Goal: Use online tool/utility: Utilize a website feature to perform a specific function

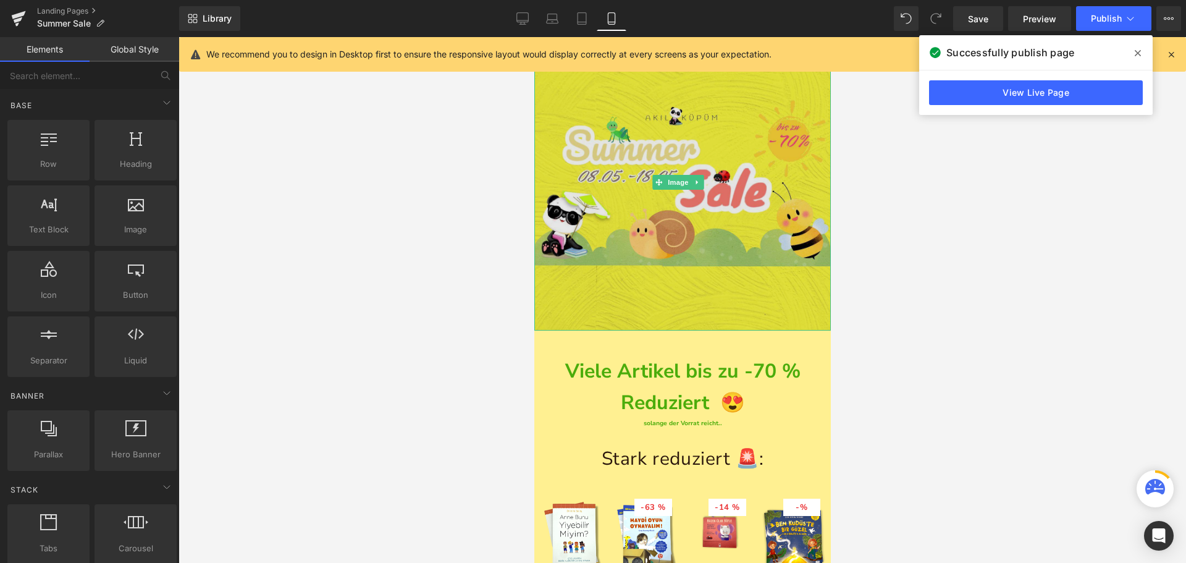
scroll to position [201, 0]
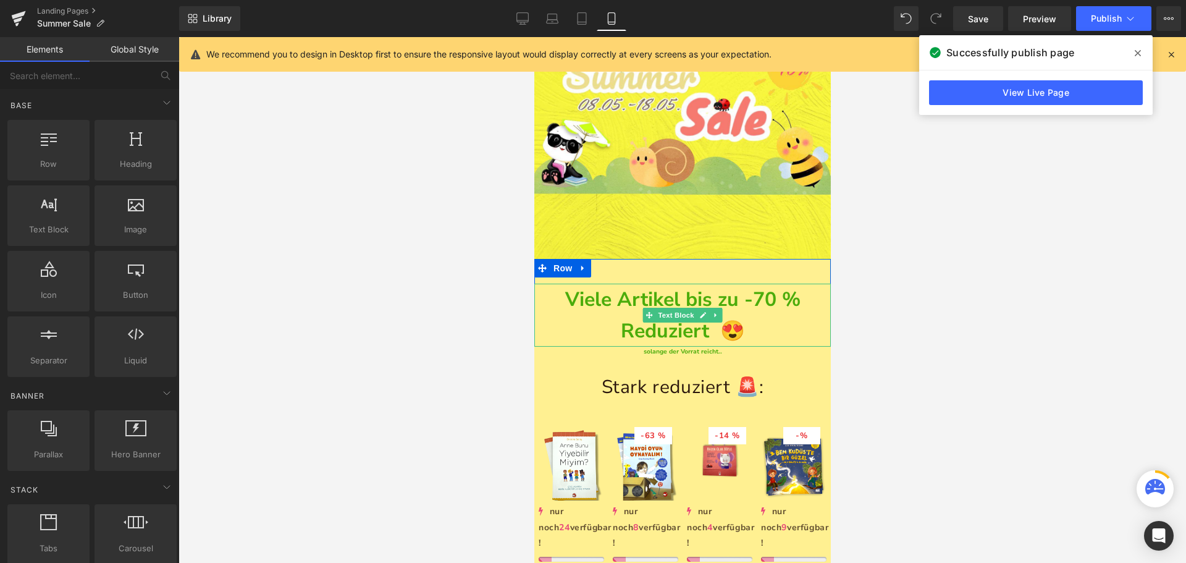
click at [666, 320] on strong "Viele Artikel bis zu -70 % Reduziert 😍" at bounding box center [681, 315] width 235 height 58
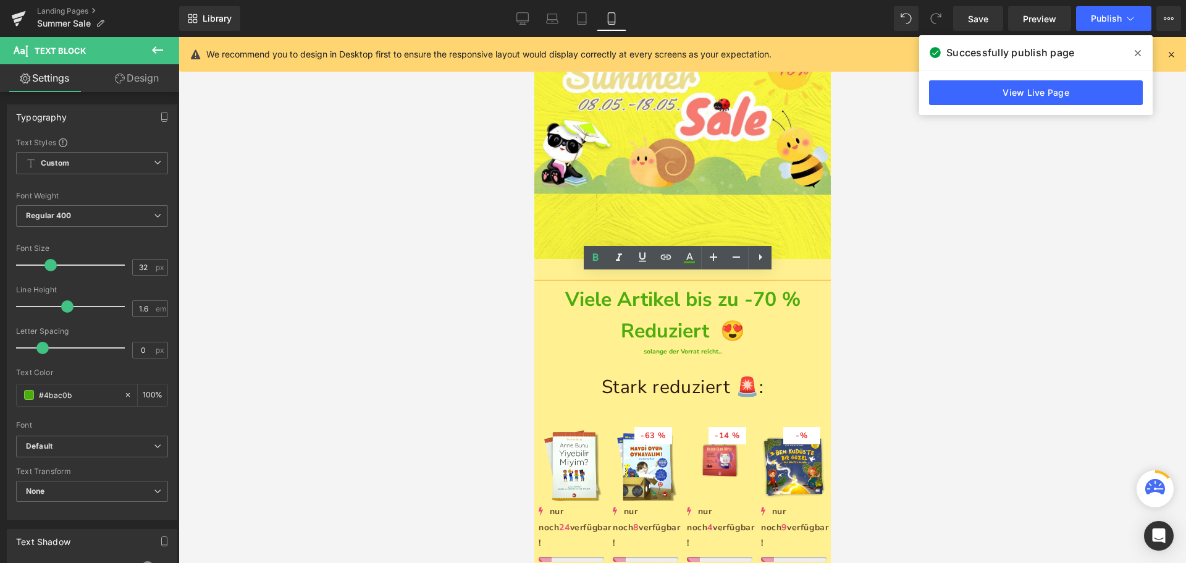
click at [640, 321] on strong "Viele Artikel bis zu -70 % Reduziert 😍" at bounding box center [681, 315] width 235 height 58
click at [715, 346] on link at bounding box center [715, 351] width 13 height 15
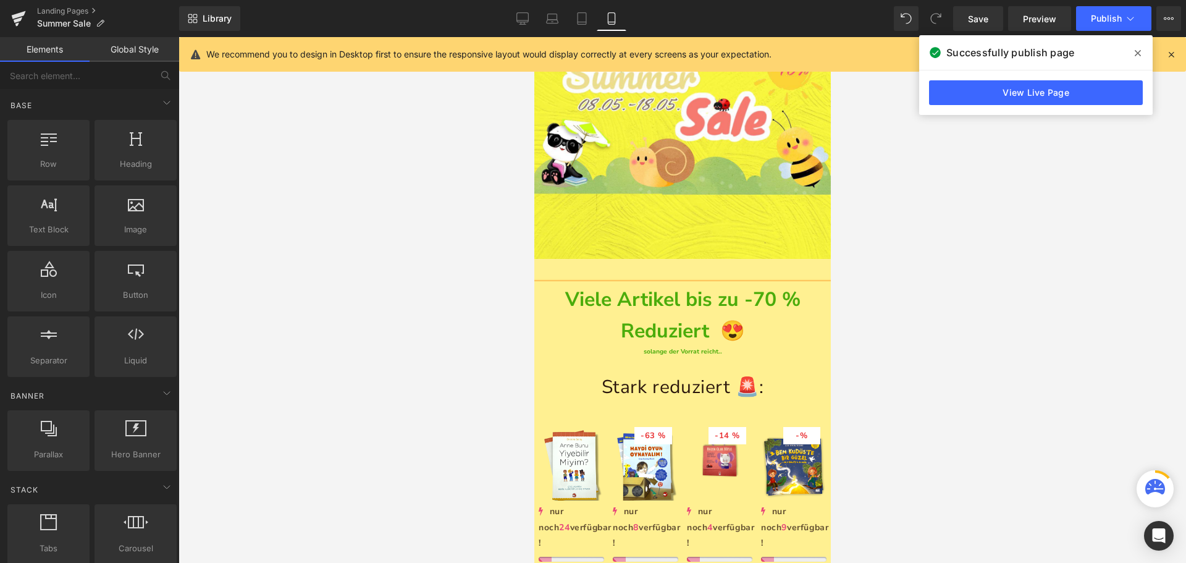
click at [442, 314] on div at bounding box center [681, 300] width 1007 height 526
click at [479, 274] on div at bounding box center [681, 300] width 1007 height 526
click at [645, 344] on link "Text Block" at bounding box center [669, 351] width 54 height 15
click at [413, 238] on div at bounding box center [681, 300] width 1007 height 526
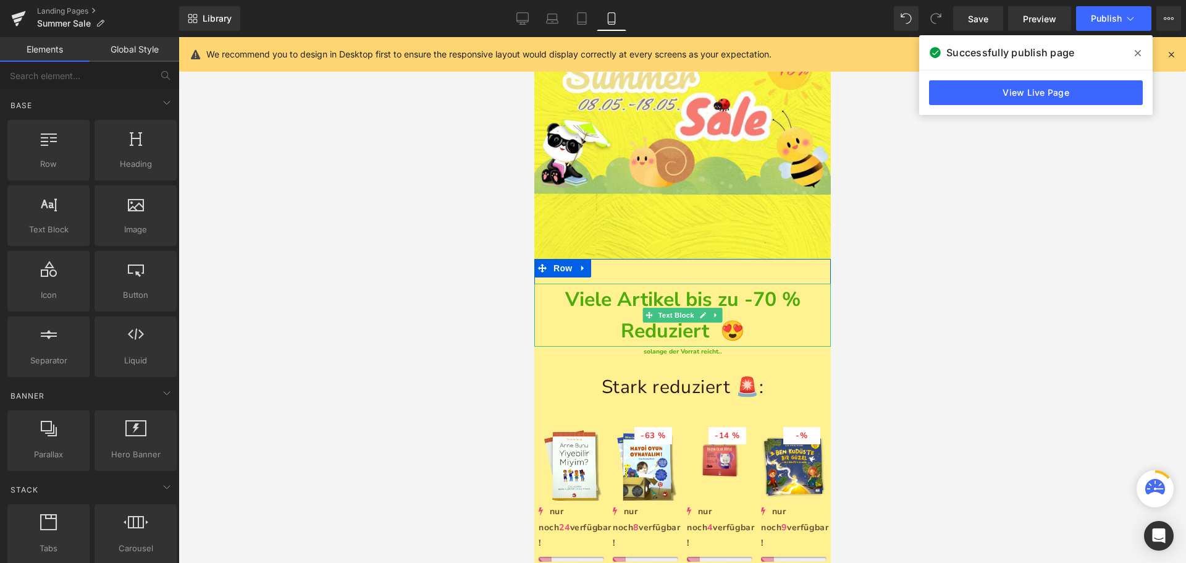
click at [637, 288] on strong "Viele Artikel bis zu -70 % Reduziert 😍" at bounding box center [681, 315] width 235 height 58
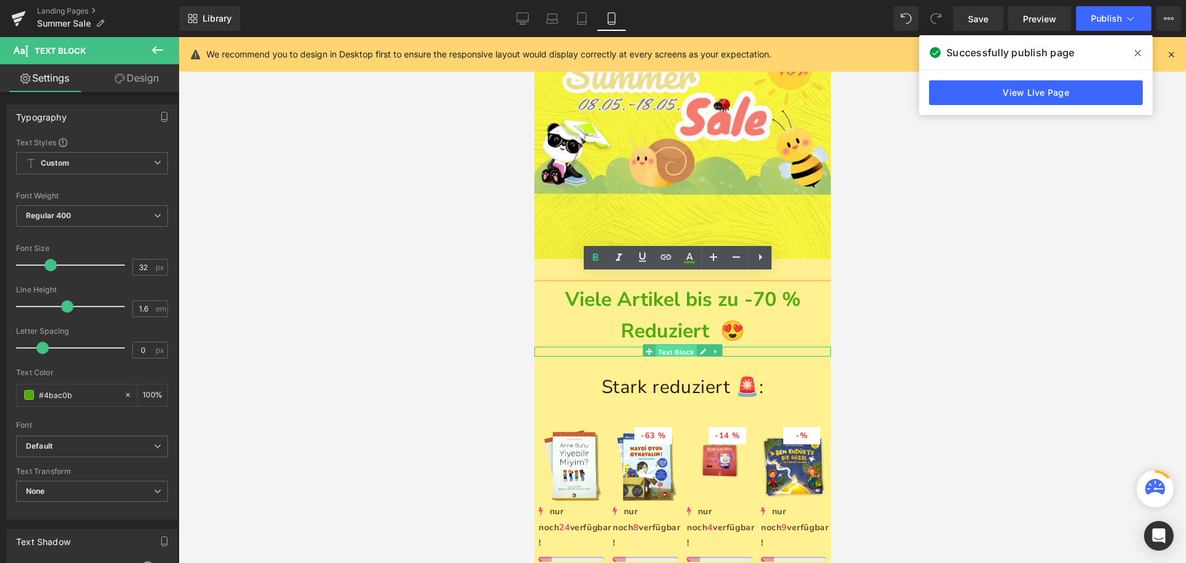
click at [673, 345] on span "Text Block" at bounding box center [675, 352] width 41 height 15
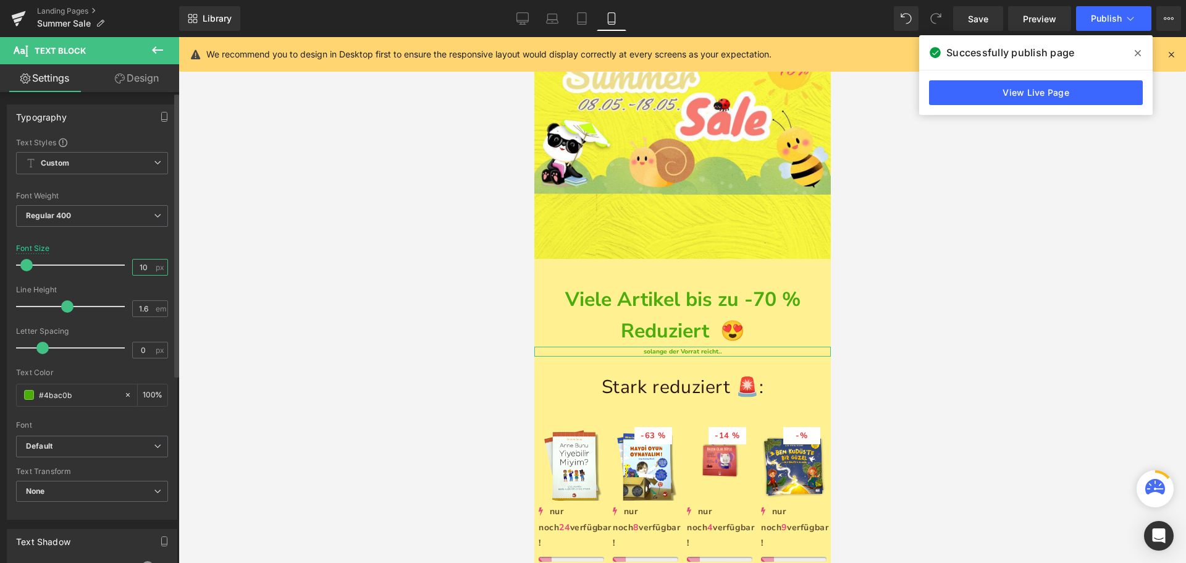
click at [145, 269] on input "10" at bounding box center [144, 266] width 22 height 15
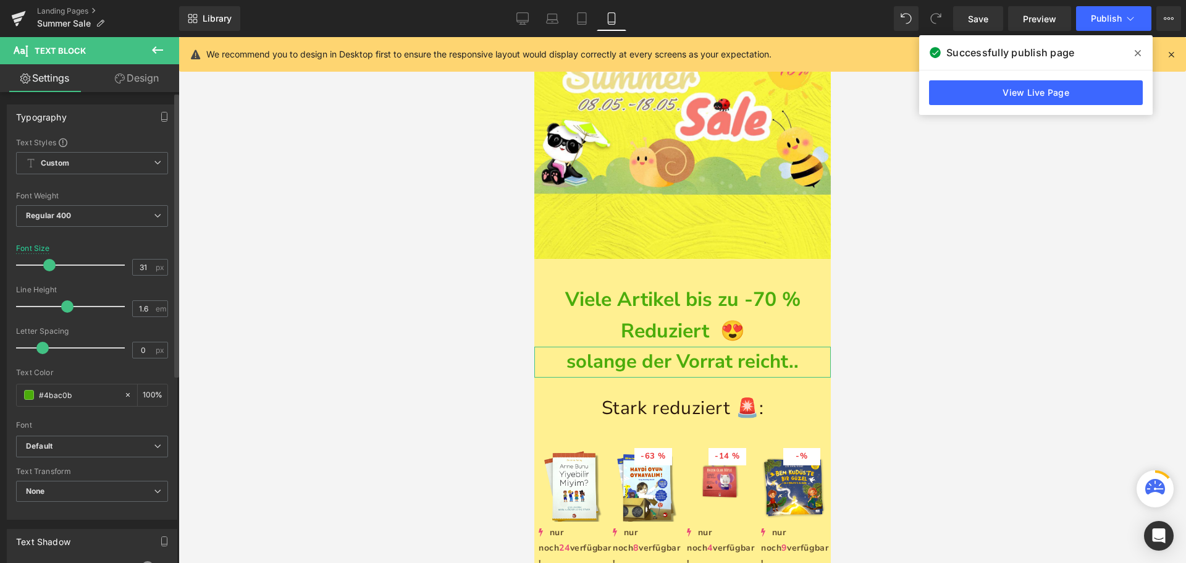
type input "30"
drag, startPoint x: 31, startPoint y: 265, endPoint x: 51, endPoint y: 262, distance: 20.5
click at [51, 262] on span at bounding box center [48, 265] width 12 height 12
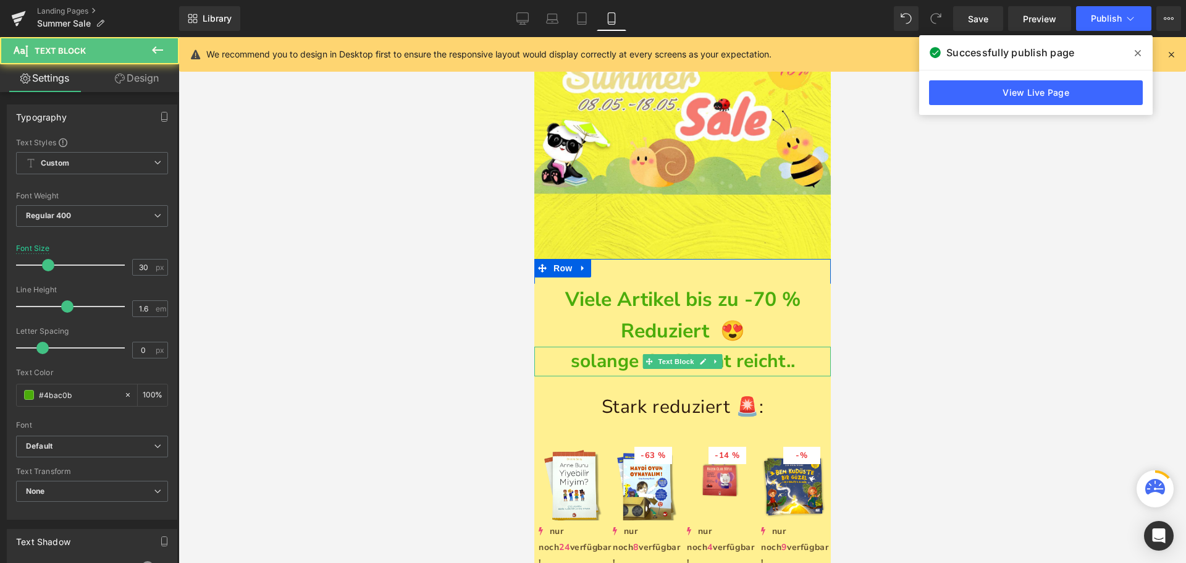
click at [774, 351] on b "solange der Vorrat reicht.." at bounding box center [682, 360] width 224 height 25
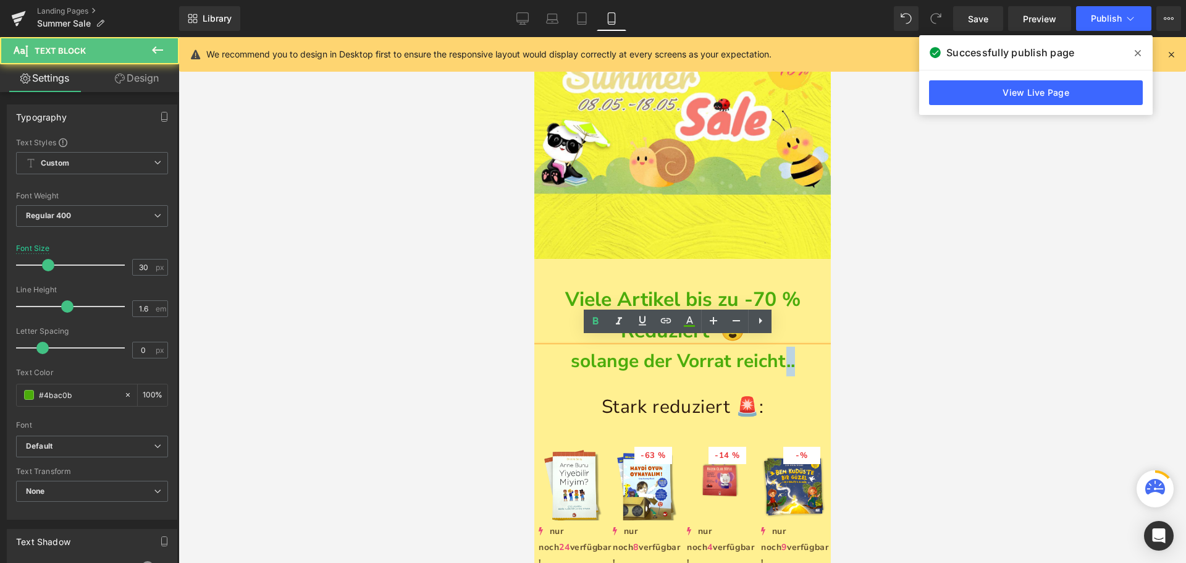
drag, startPoint x: 794, startPoint y: 353, endPoint x: 779, endPoint y: 353, distance: 14.8
click at [779, 353] on p "solange der Vorrat reicht.." at bounding box center [682, 361] width 296 height 30
drag, startPoint x: 510, startPoint y: 272, endPoint x: 498, endPoint y: 267, distance: 13.1
click at [510, 272] on div at bounding box center [681, 300] width 1007 height 526
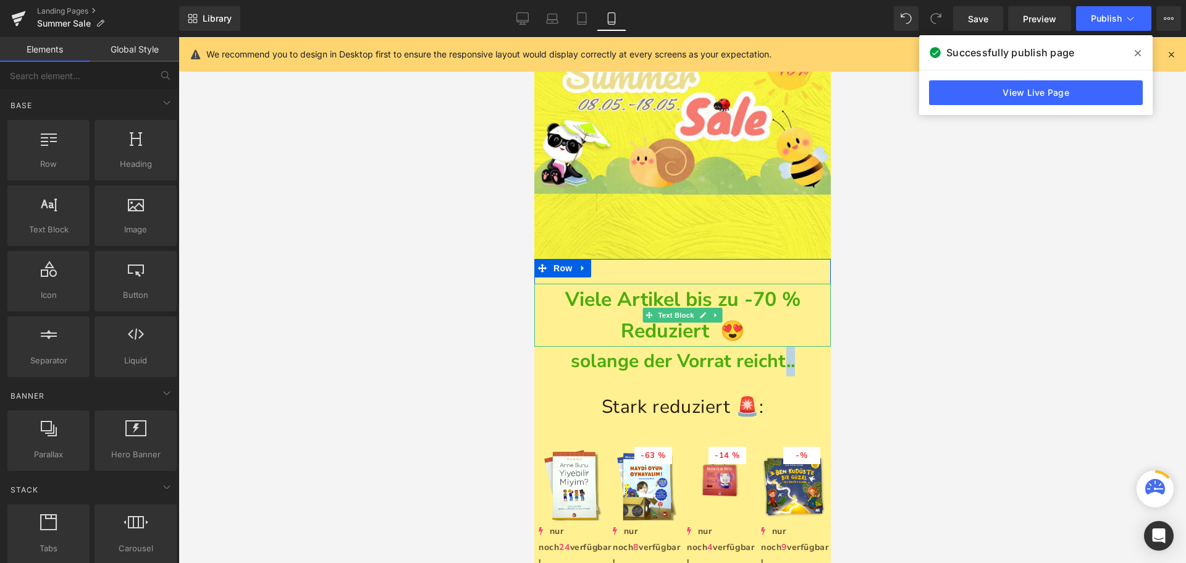
click at [705, 319] on strong "Viele Artikel bis zu -70 % Reduziert 😍" at bounding box center [681, 315] width 235 height 58
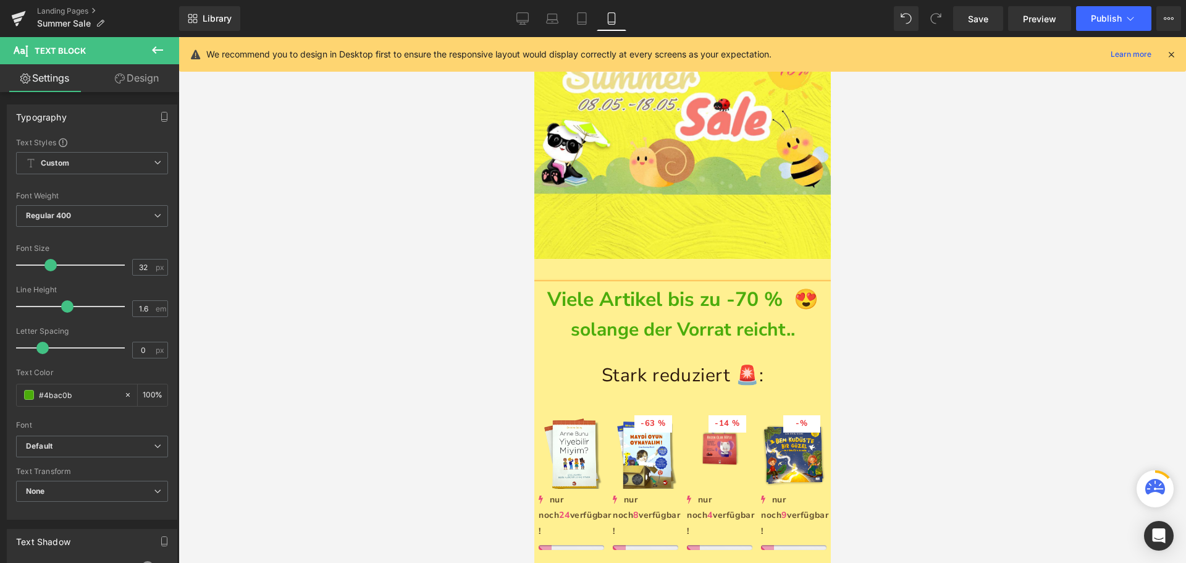
click at [787, 288] on strong "Viele Artikel bis zu -70 % 😍" at bounding box center [682, 299] width 271 height 27
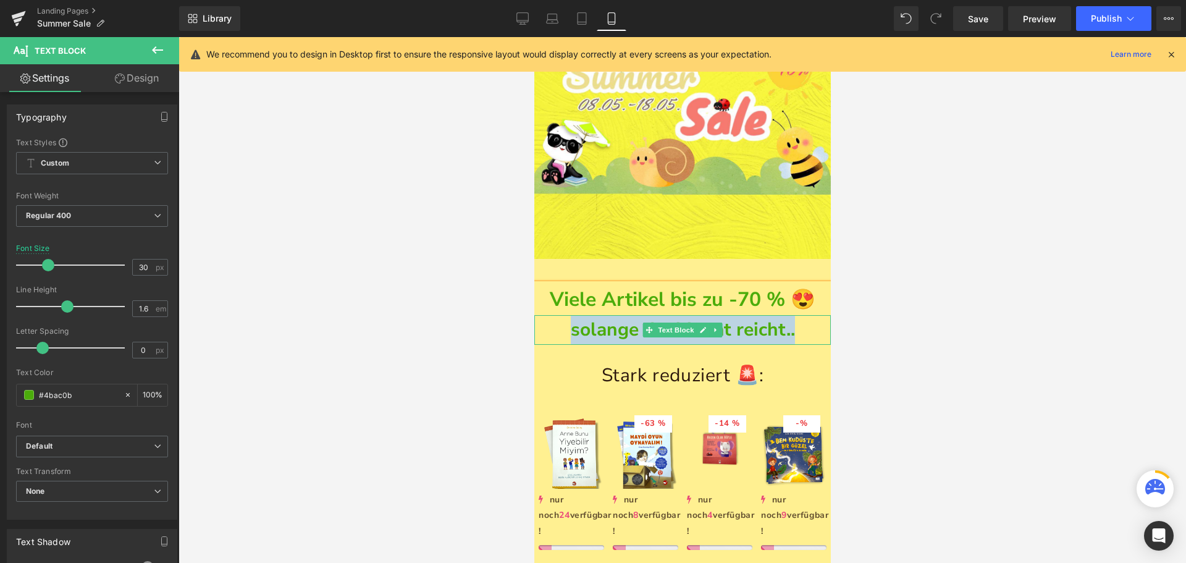
drag, startPoint x: 794, startPoint y: 322, endPoint x: 559, endPoint y: 311, distance: 235.6
click at [559, 315] on p "solange der Vorrat reicht.." at bounding box center [682, 330] width 296 height 30
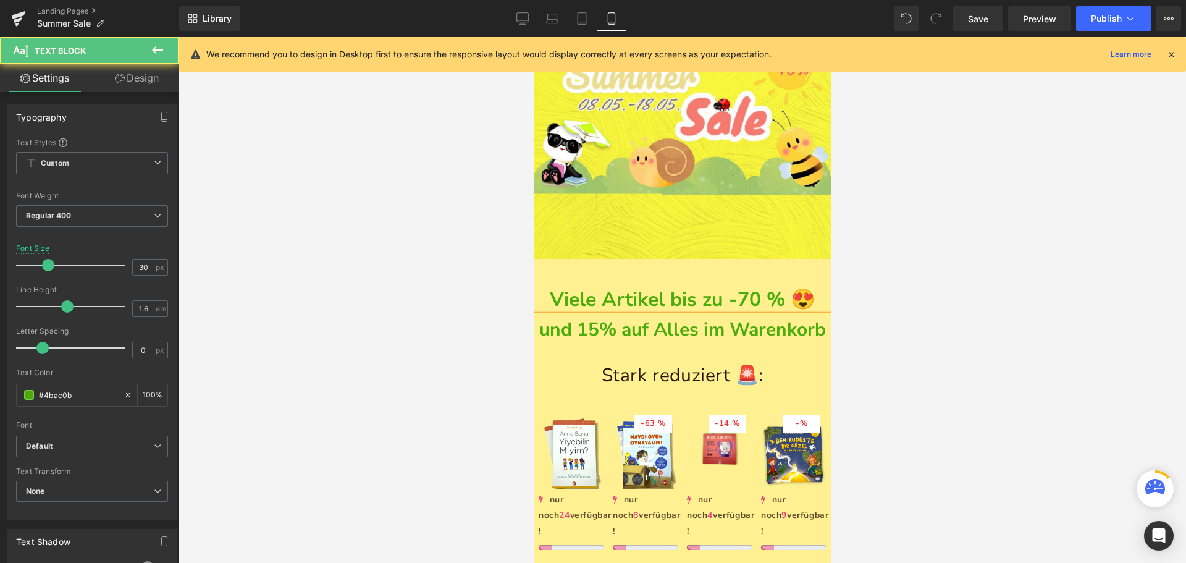
click at [577, 321] on b "und 15% auf Alles im Warenkorb" at bounding box center [682, 329] width 287 height 25
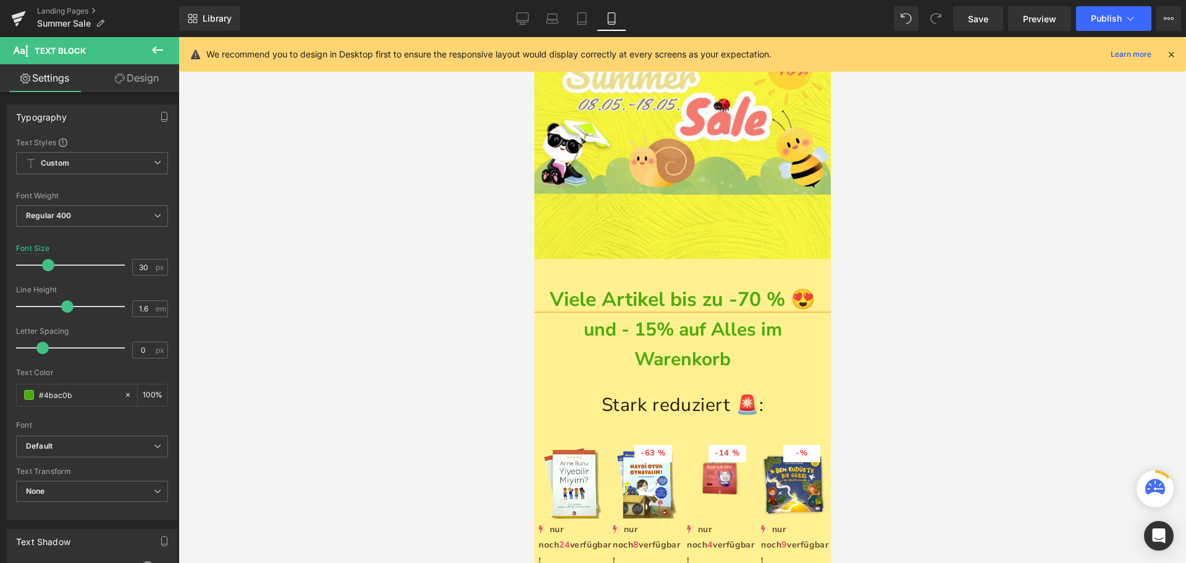
click at [734, 353] on p "und - 15% auf Alles im Warenkorb" at bounding box center [682, 344] width 296 height 59
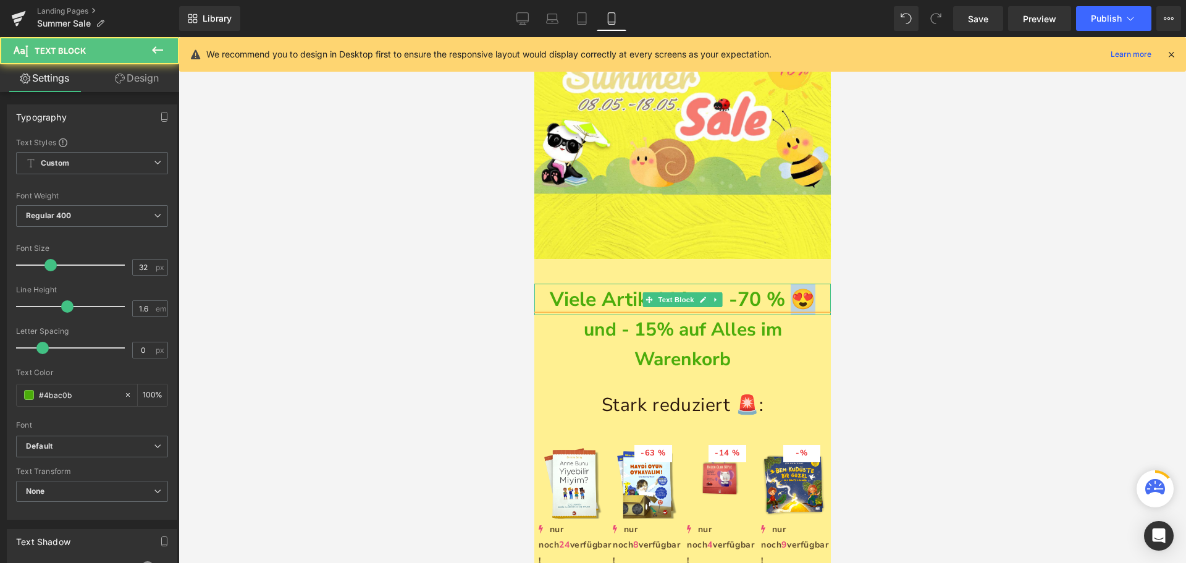
drag, startPoint x: 804, startPoint y: 286, endPoint x: 791, endPoint y: 289, distance: 13.9
click at [791, 289] on strong "Viele Artikel bis zu -70 % 😍" at bounding box center [682, 299] width 266 height 27
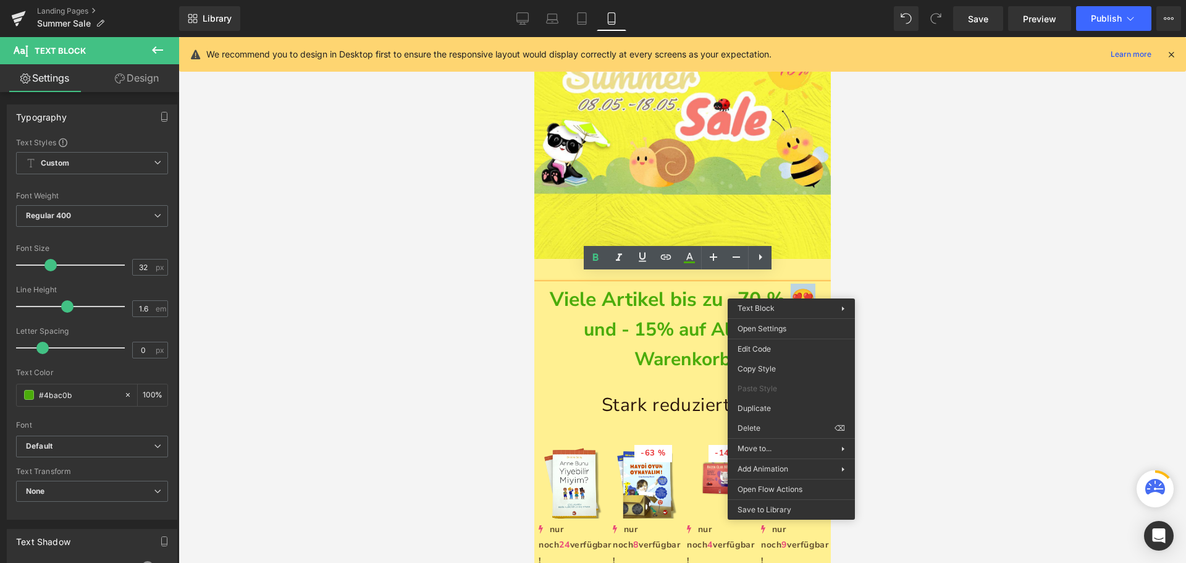
copy strong "😍"
click at [707, 342] on div "und - 15% auf Alles im Warenkorb Text Block" at bounding box center [682, 344] width 296 height 59
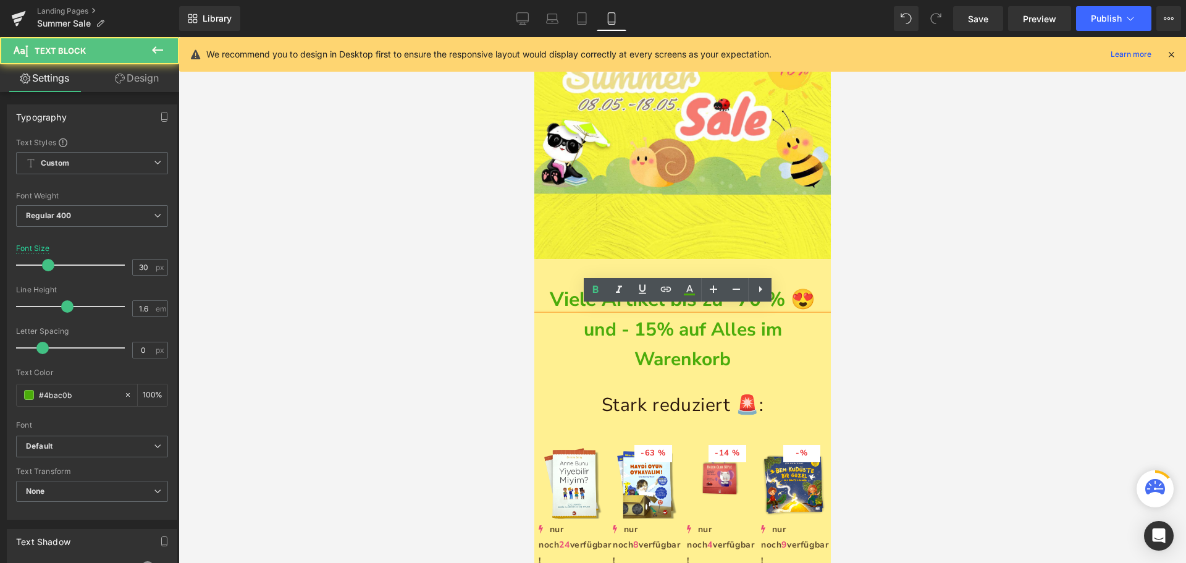
click at [742, 349] on p "und - 15% auf Alles im Warenkorb" at bounding box center [682, 344] width 296 height 59
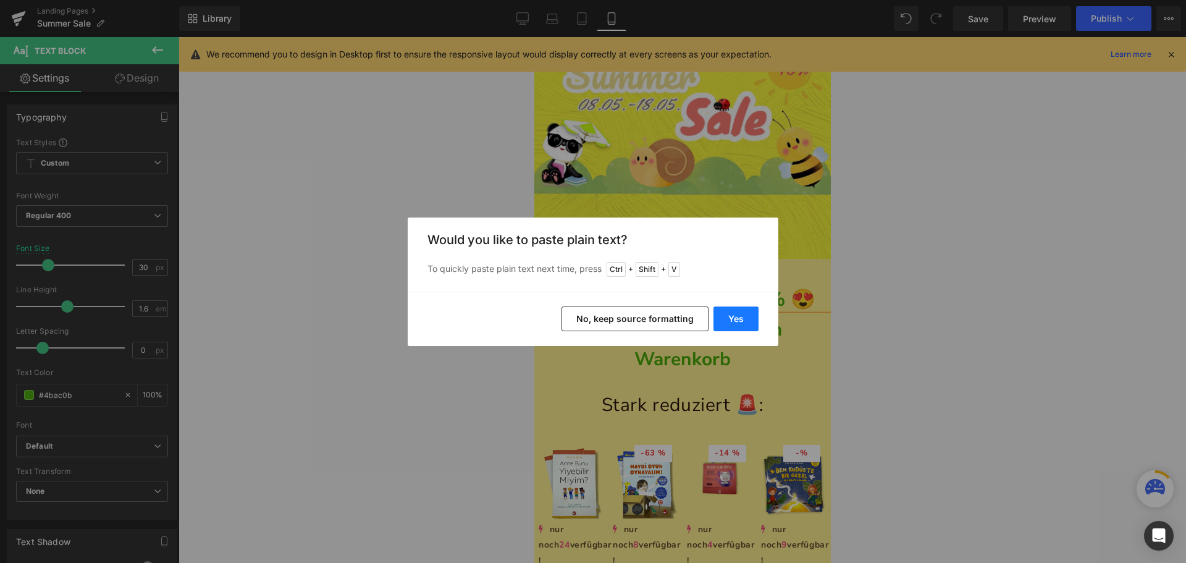
click at [736, 316] on button "Yes" at bounding box center [735, 318] width 45 height 25
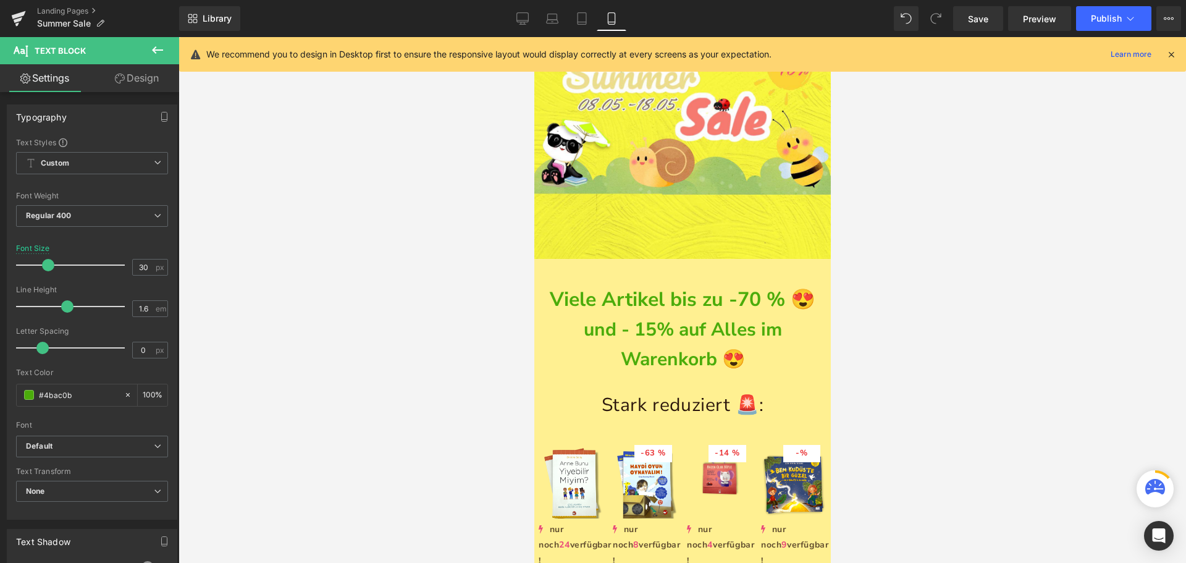
click at [447, 298] on div at bounding box center [681, 300] width 1007 height 526
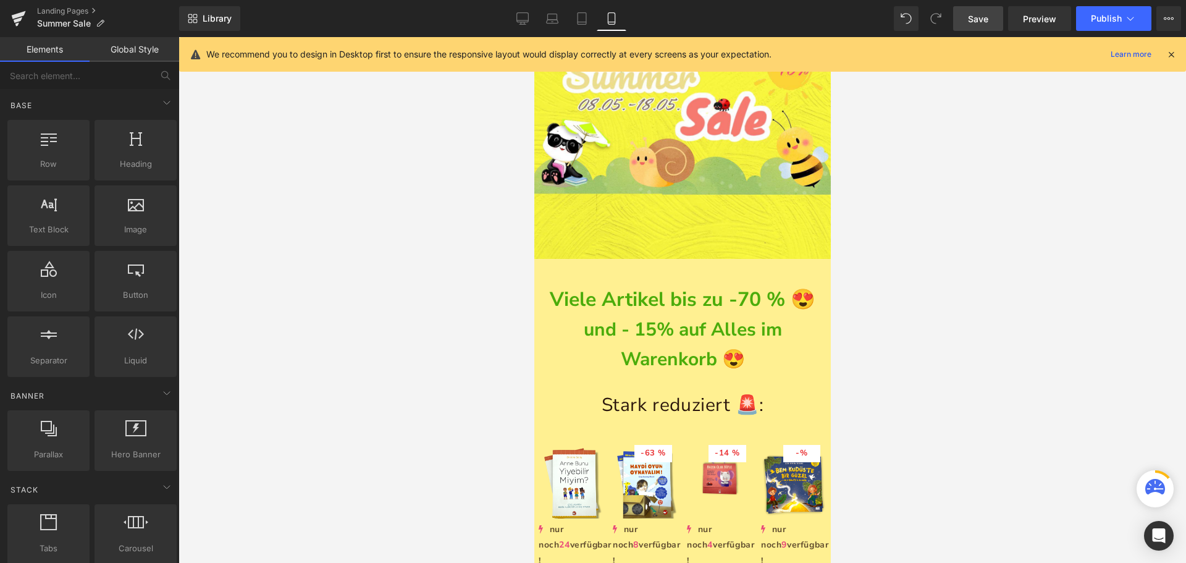
click at [975, 15] on span "Save" at bounding box center [978, 18] width 20 height 13
click at [1130, 18] on icon at bounding box center [1130, 18] width 12 height 12
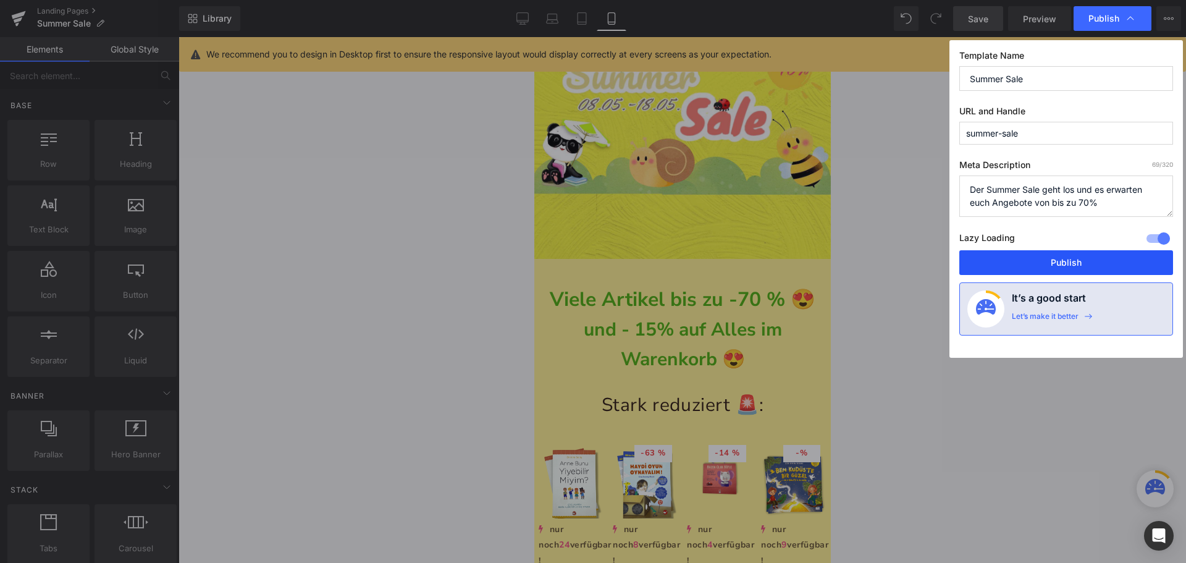
click at [1057, 261] on button "Publish" at bounding box center [1066, 262] width 214 height 25
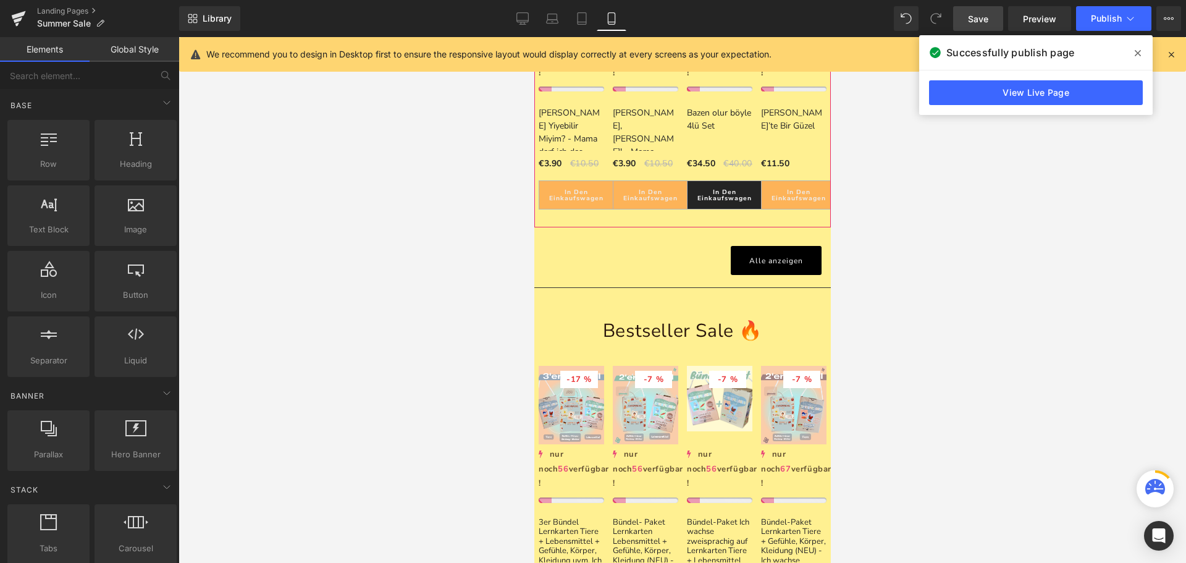
scroll to position [695, 0]
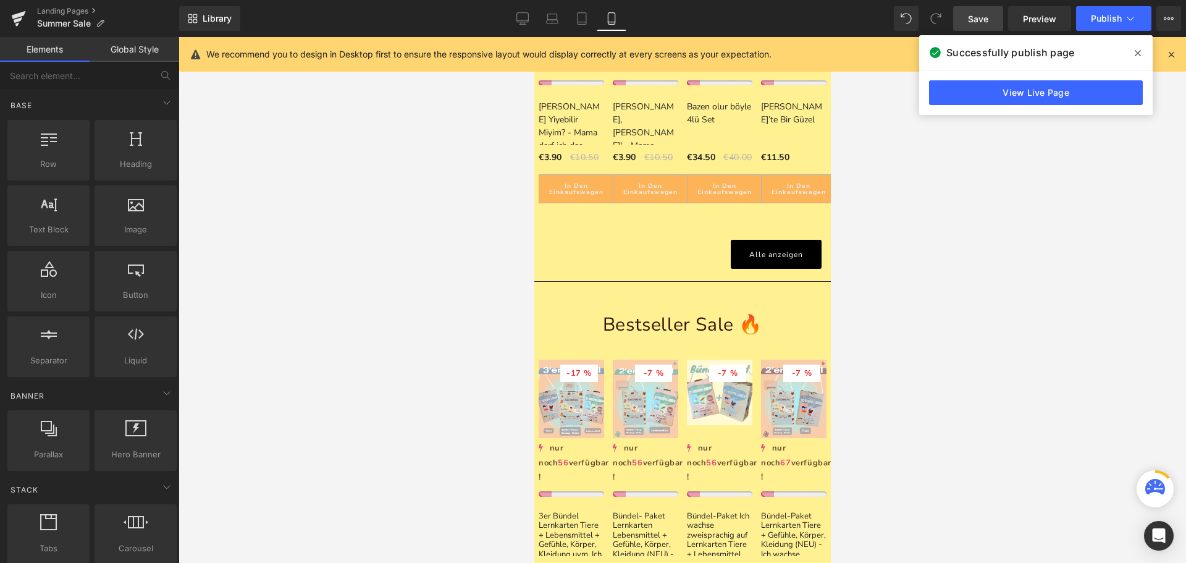
click at [453, 189] on div at bounding box center [681, 300] width 1007 height 526
click at [1020, 301] on div at bounding box center [681, 300] width 1007 height 526
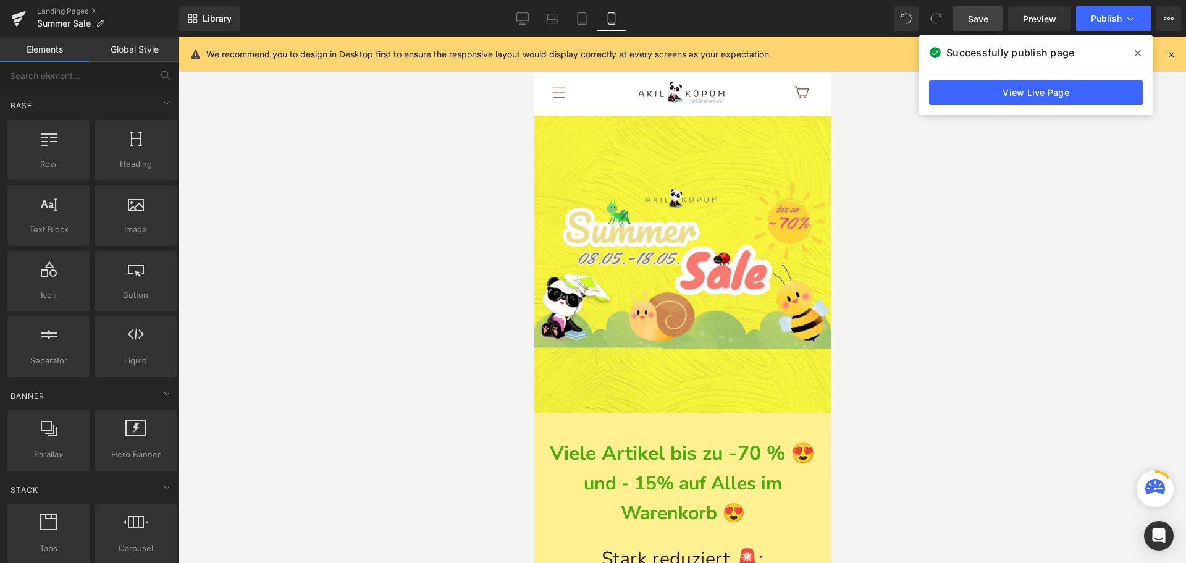
scroll to position [0, 0]
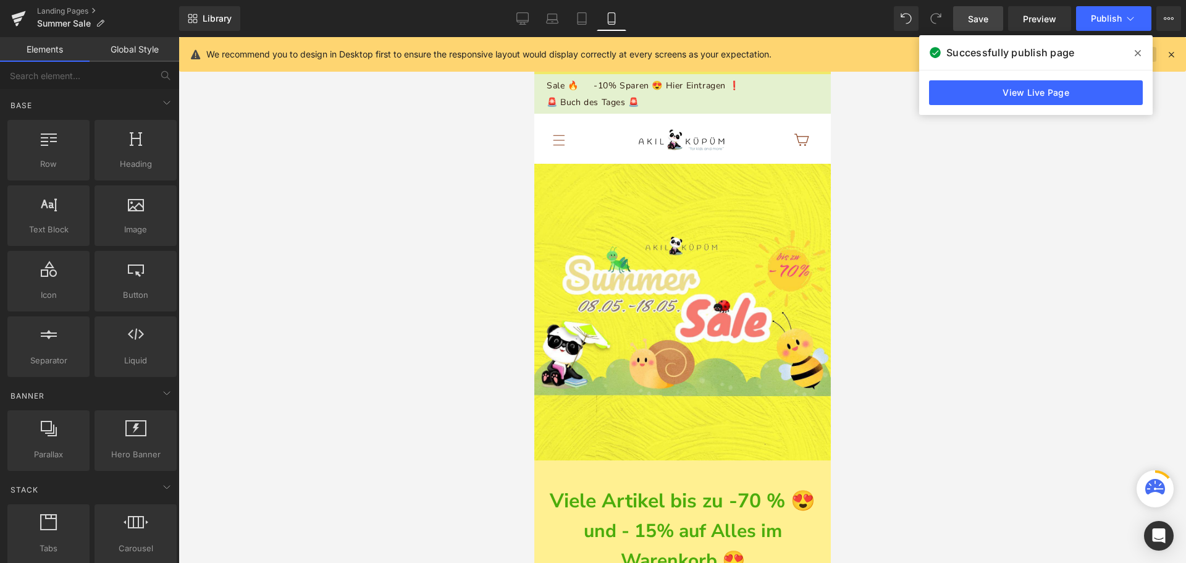
click at [1138, 51] on icon at bounding box center [1138, 53] width 6 height 10
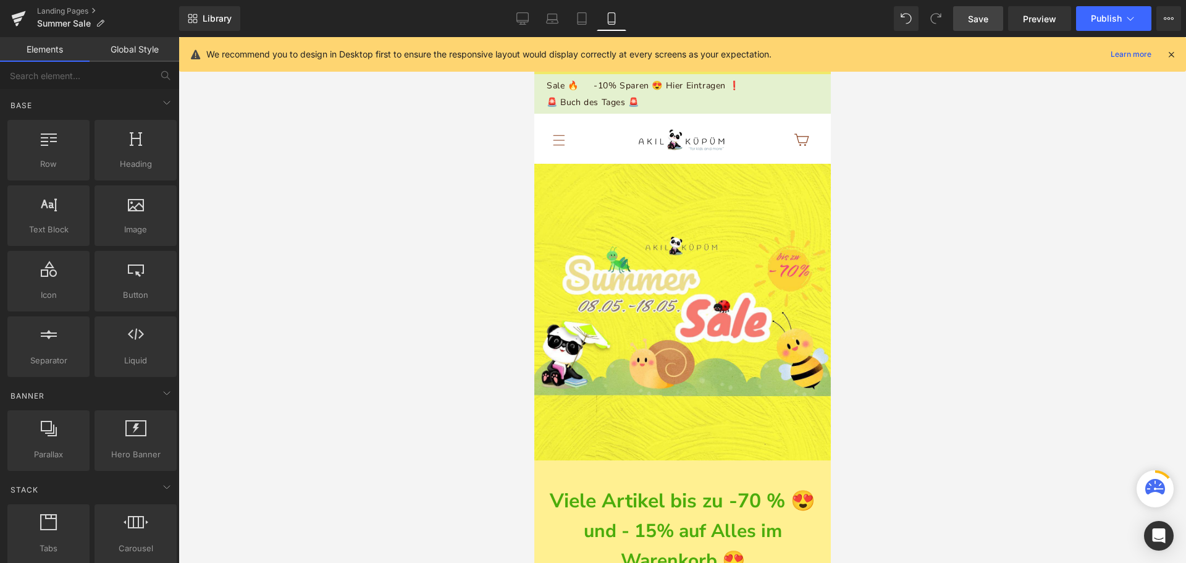
click at [915, 214] on div at bounding box center [681, 300] width 1007 height 526
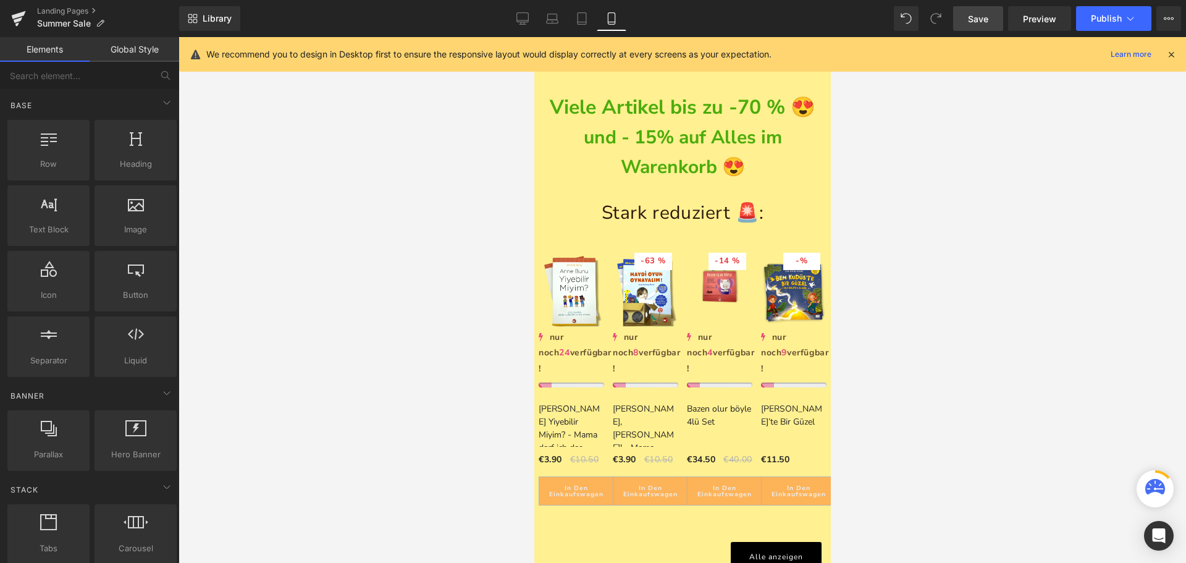
scroll to position [390, 0]
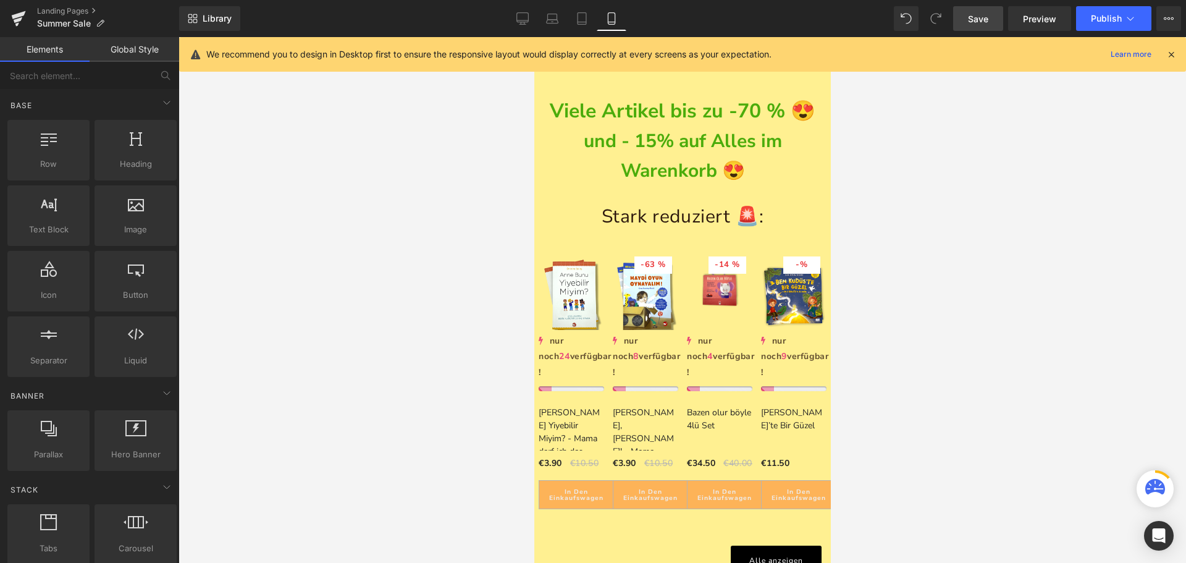
click at [856, 123] on div at bounding box center [681, 300] width 1007 height 526
click at [969, 20] on span "Save" at bounding box center [978, 18] width 20 height 13
